Goal: Transaction & Acquisition: Download file/media

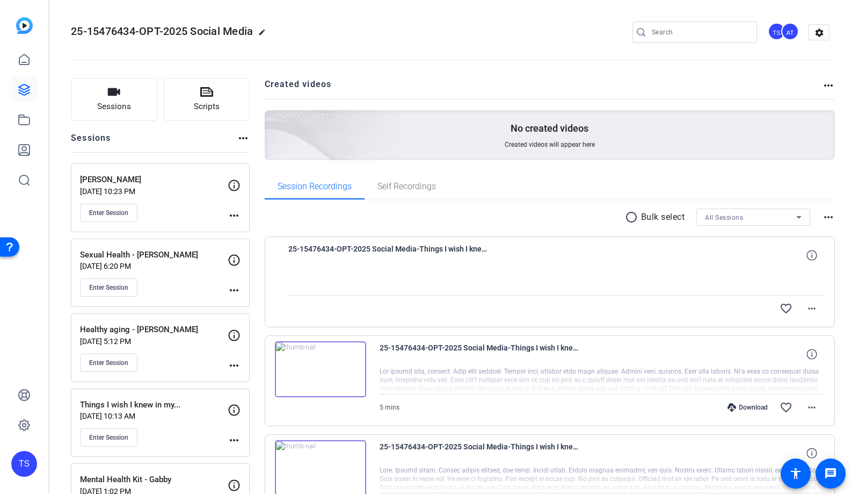
scroll to position [255, 0]
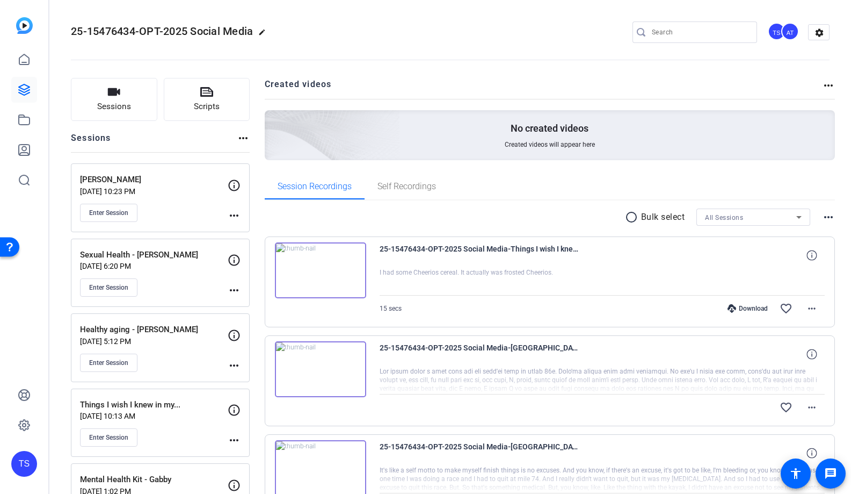
click at [190, 423] on div "Things I wish I knew in my... Aug 18, 2025 @ 10:13 AM Enter Session" at bounding box center [154, 423] width 148 height 48
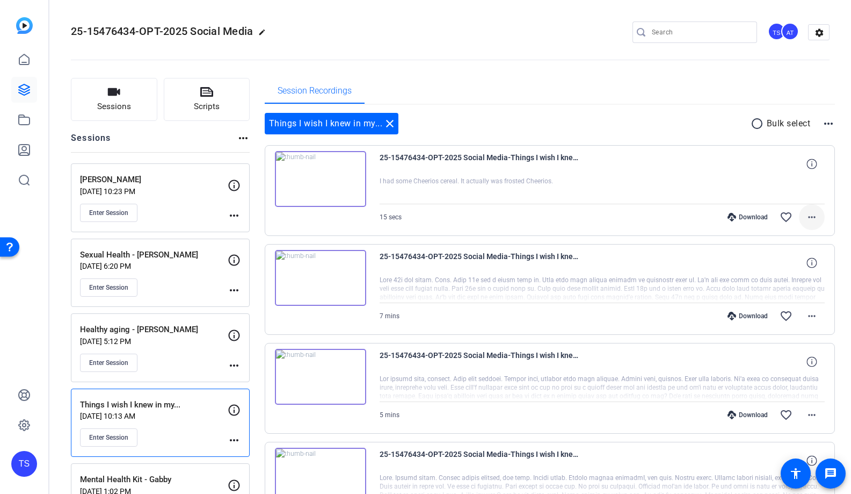
click at [813, 223] on span at bounding box center [812, 217] width 26 height 26
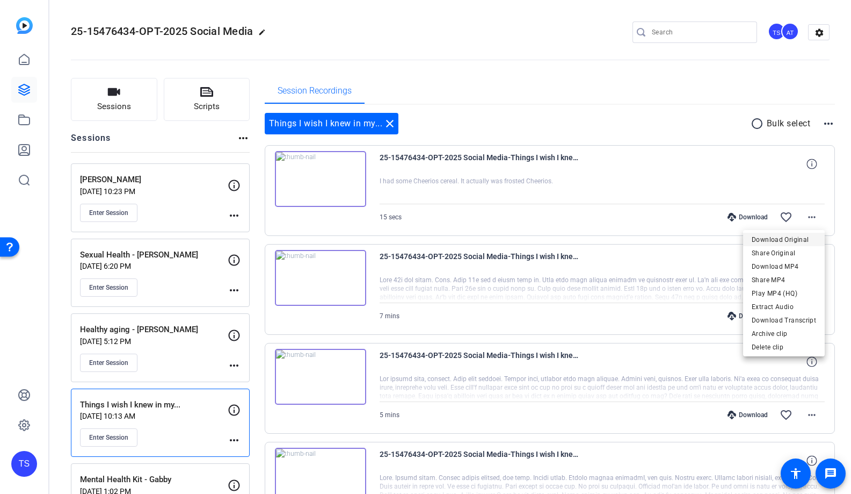
click at [791, 237] on span "Download Original" at bounding box center [784, 239] width 64 height 13
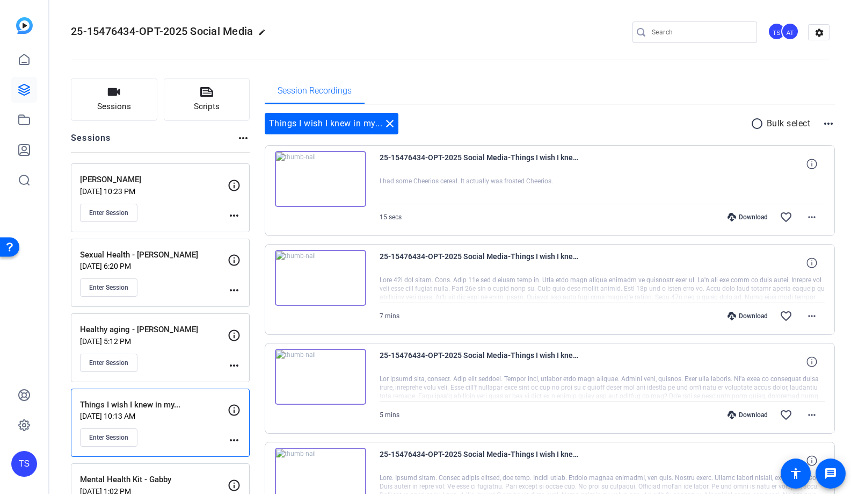
click at [546, 19] on div "25-15476434-OPT-2025 Social Media edit TS AT settings" at bounding box center [450, 32] width 759 height 81
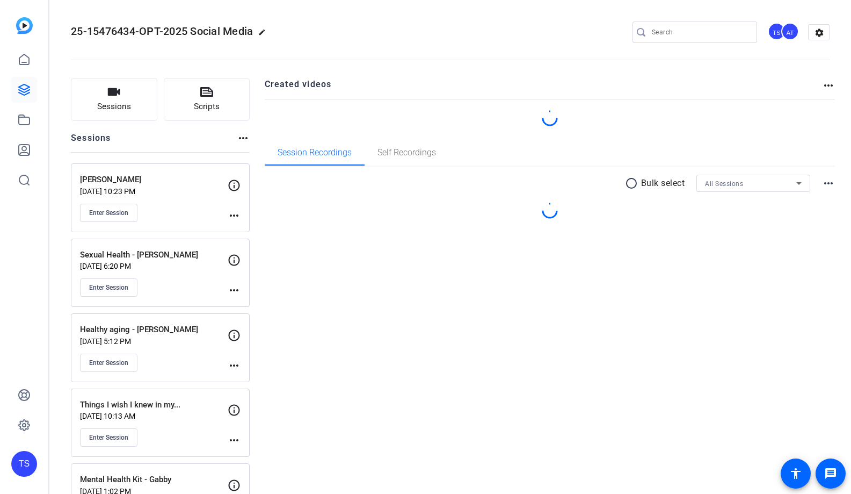
click at [182, 423] on div "Things I wish I knew in my... Aug 18, 2025 @ 10:13 AM Enter Session" at bounding box center [154, 423] width 148 height 48
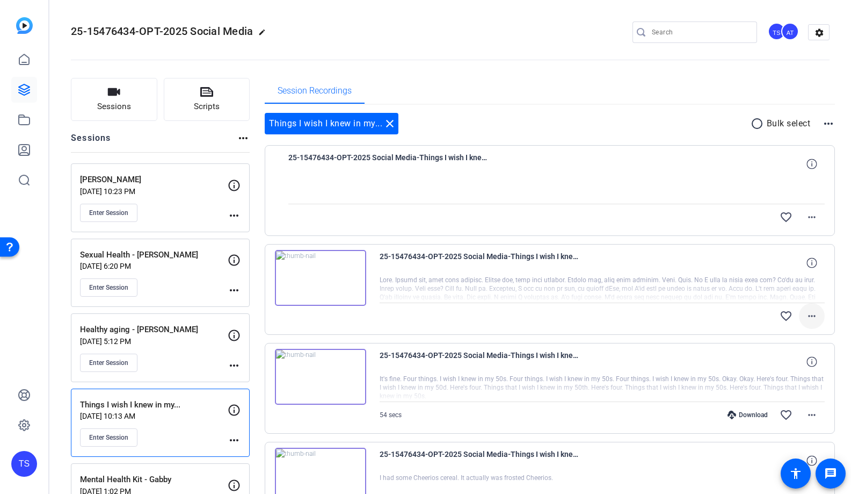
click at [814, 315] on mat-icon "more_horiz" at bounding box center [812, 315] width 13 height 13
click at [789, 335] on span "Download Original" at bounding box center [784, 338] width 64 height 13
